Goal: Register for event/course

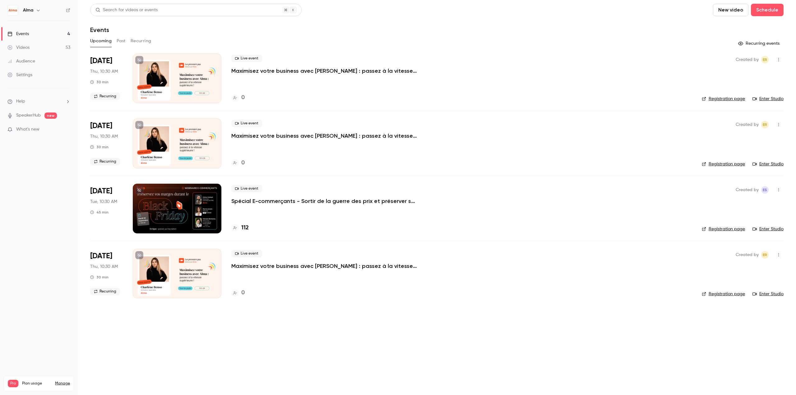
click at [314, 207] on div "Live event Spécial E-commerçants - Sortir de la guerre des prix et préserver se…" at bounding box center [461, 209] width 461 height 50
click at [320, 199] on p "Spécial E-commerçants - Sortir de la guerre des prix et préserver ses marges pe…" at bounding box center [324, 200] width 187 height 7
